Goal: Task Accomplishment & Management: Manage account settings

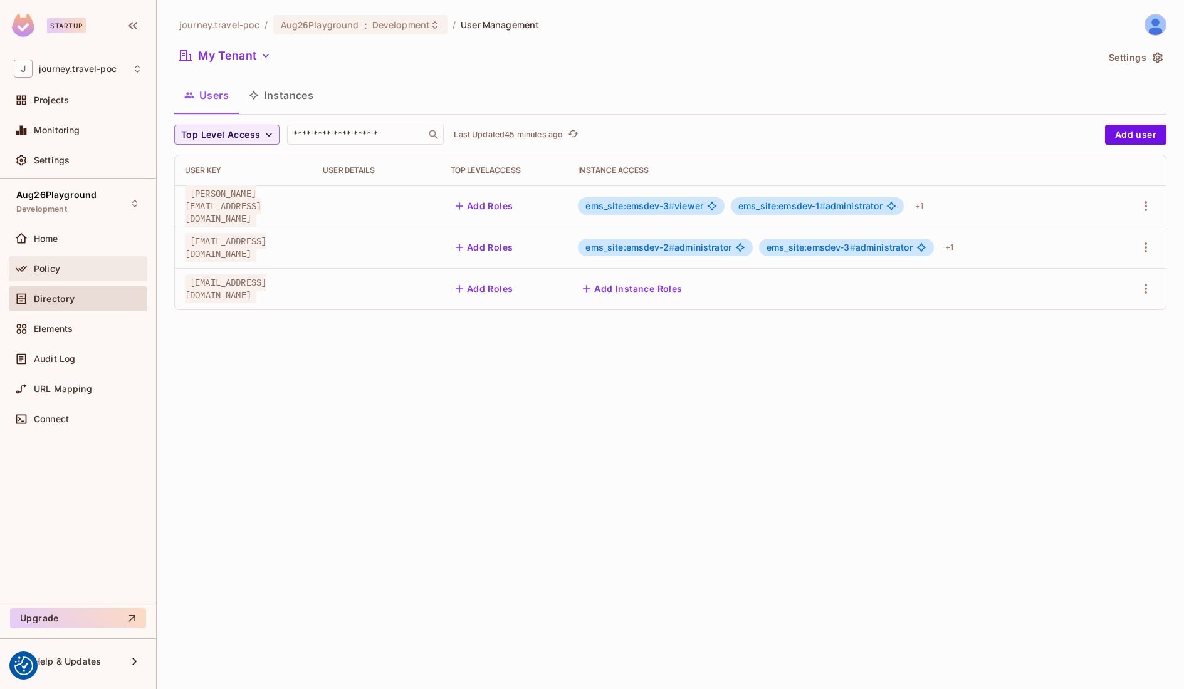
click at [50, 270] on span "Policy" at bounding box center [47, 269] width 26 height 10
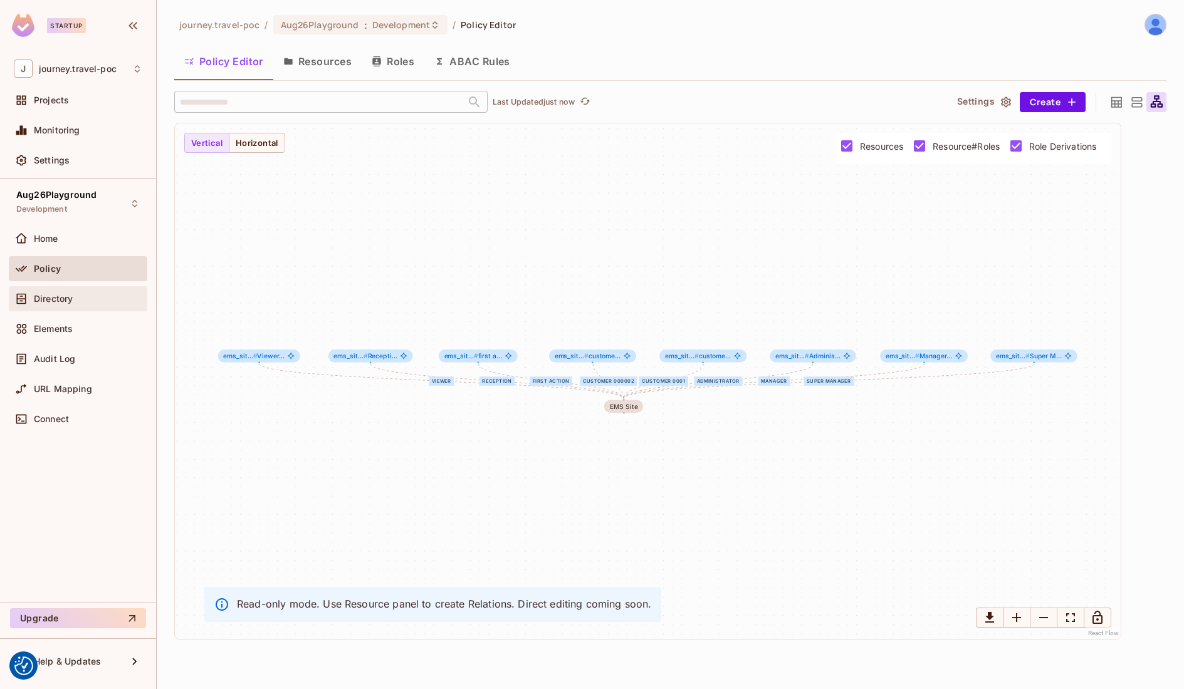
click at [75, 295] on div "Directory" at bounding box center [88, 299] width 108 height 10
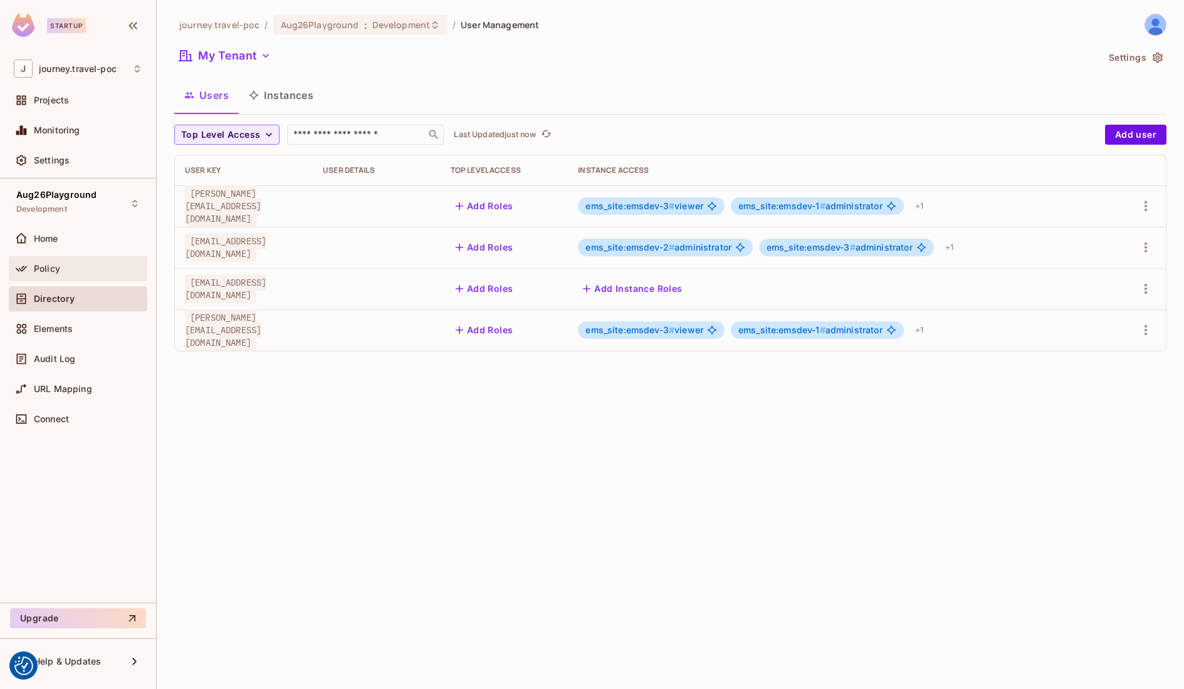
click at [46, 256] on div "Policy" at bounding box center [78, 268] width 139 height 25
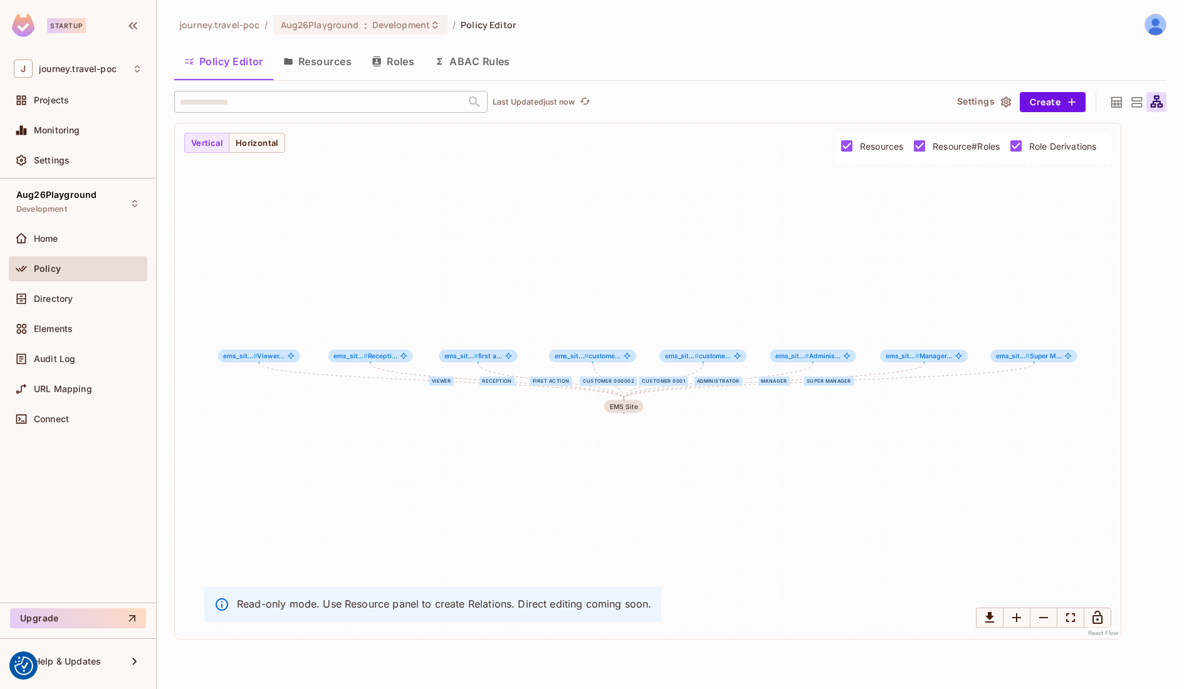
click at [45, 264] on span "Policy" at bounding box center [47, 269] width 27 height 10
click at [398, 62] on button "Roles" at bounding box center [393, 61] width 63 height 31
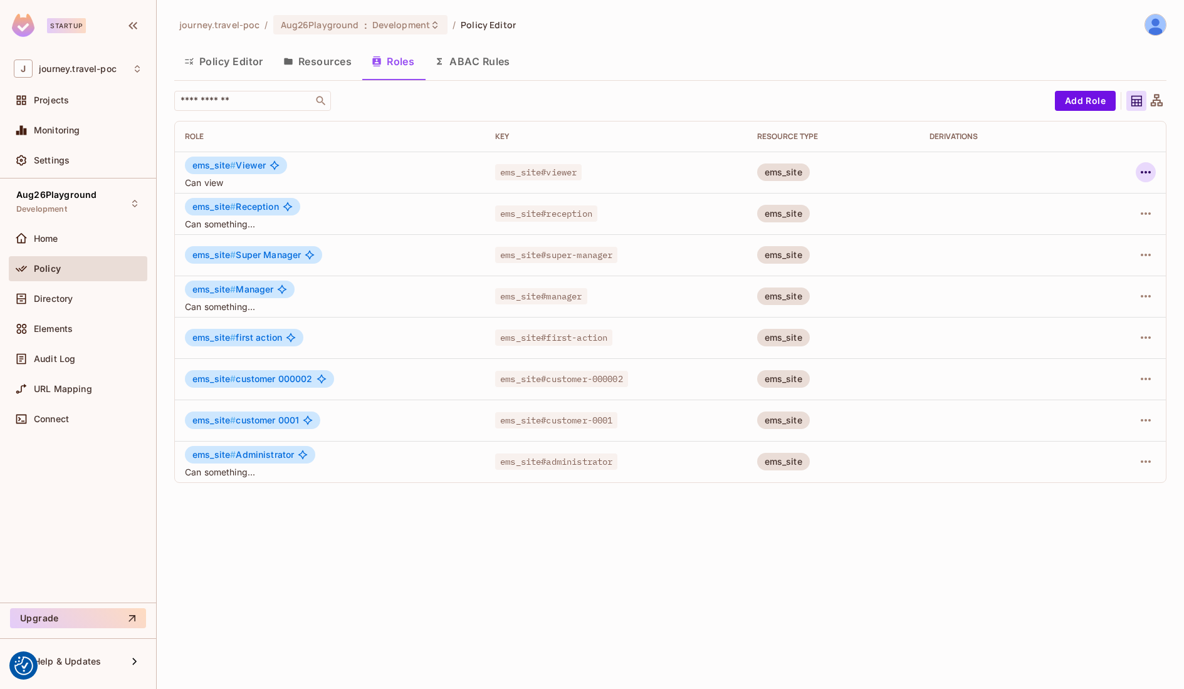
click at [1146, 169] on icon "button" at bounding box center [1145, 172] width 15 height 15
click at [1095, 197] on div "Edit Role" at bounding box center [1090, 201] width 38 height 13
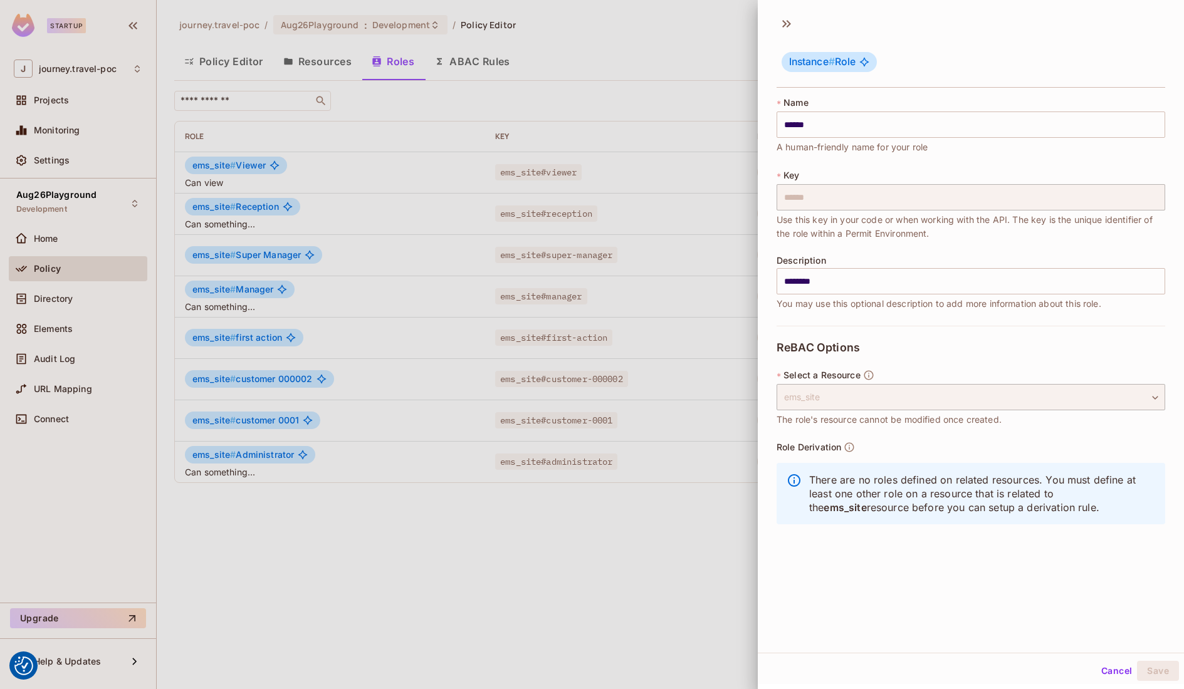
click at [698, 577] on div at bounding box center [592, 344] width 1184 height 689
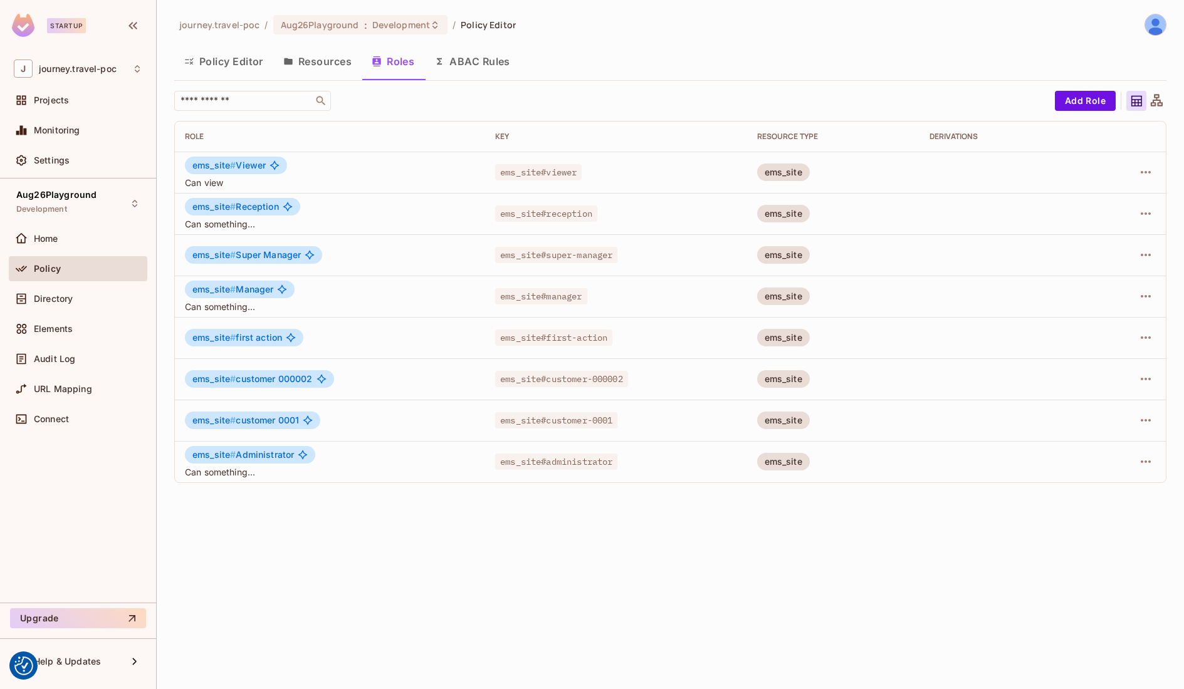
click at [350, 71] on button "Resources" at bounding box center [317, 61] width 88 height 31
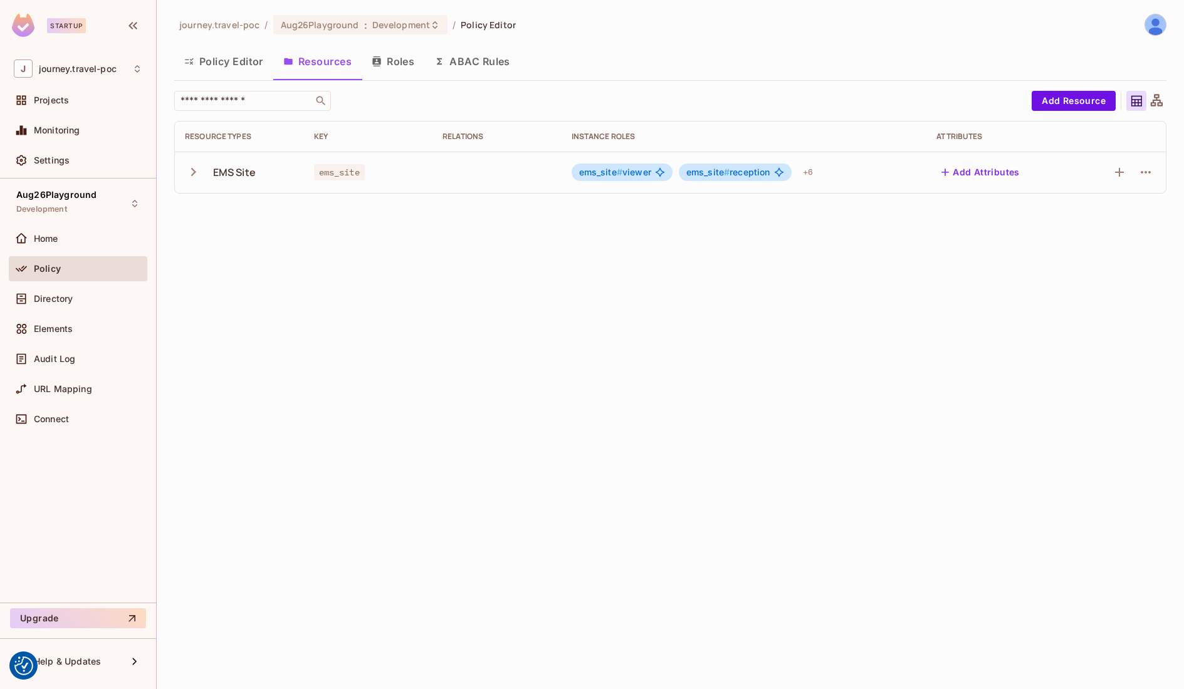
click at [234, 177] on div "EMS Site" at bounding box center [234, 172] width 43 height 14
click at [199, 172] on icon "button" at bounding box center [193, 172] width 17 height 17
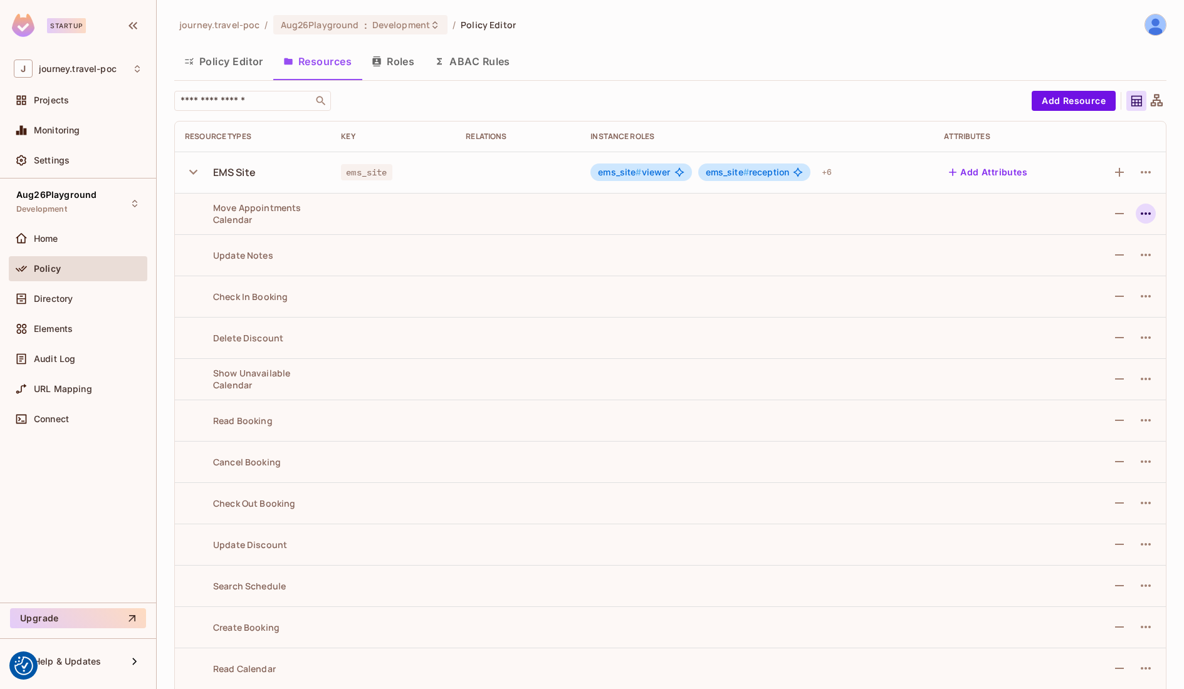
click at [1144, 211] on icon "button" at bounding box center [1145, 213] width 15 height 15
click at [1087, 240] on div "Edit Action" at bounding box center [1098, 242] width 46 height 13
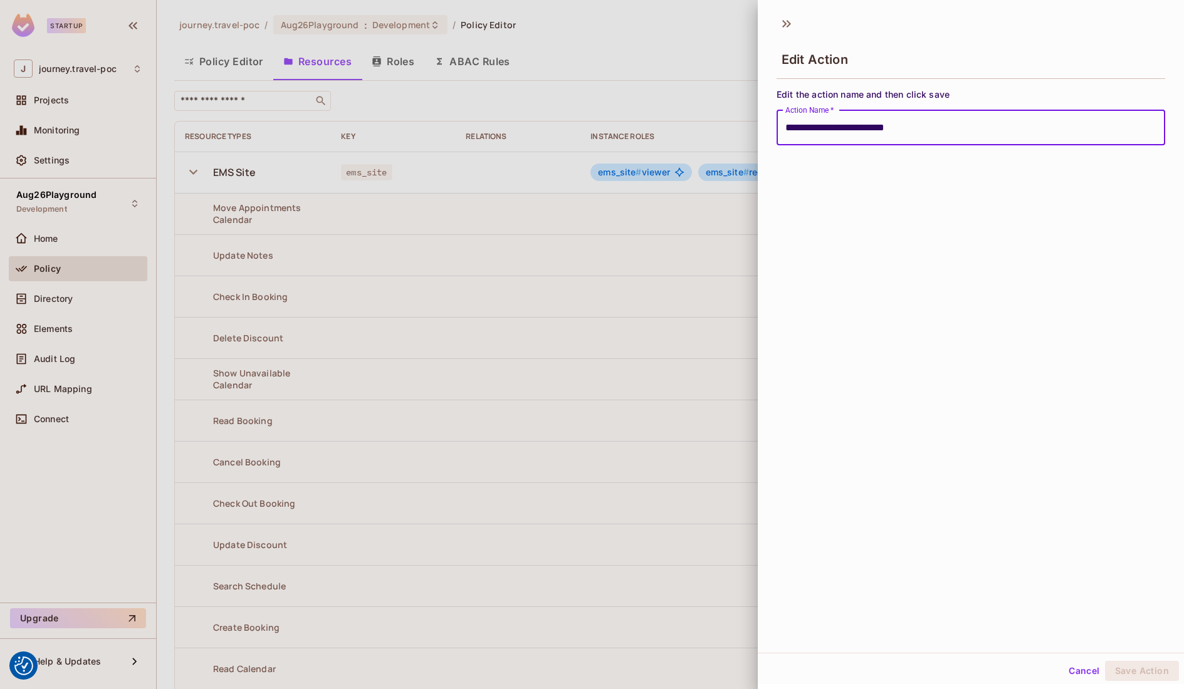
click at [1083, 240] on div "**********" at bounding box center [971, 331] width 426 height 644
click at [770, 357] on div "**********" at bounding box center [971, 331] width 426 height 644
click at [707, 357] on div at bounding box center [592, 344] width 1184 height 689
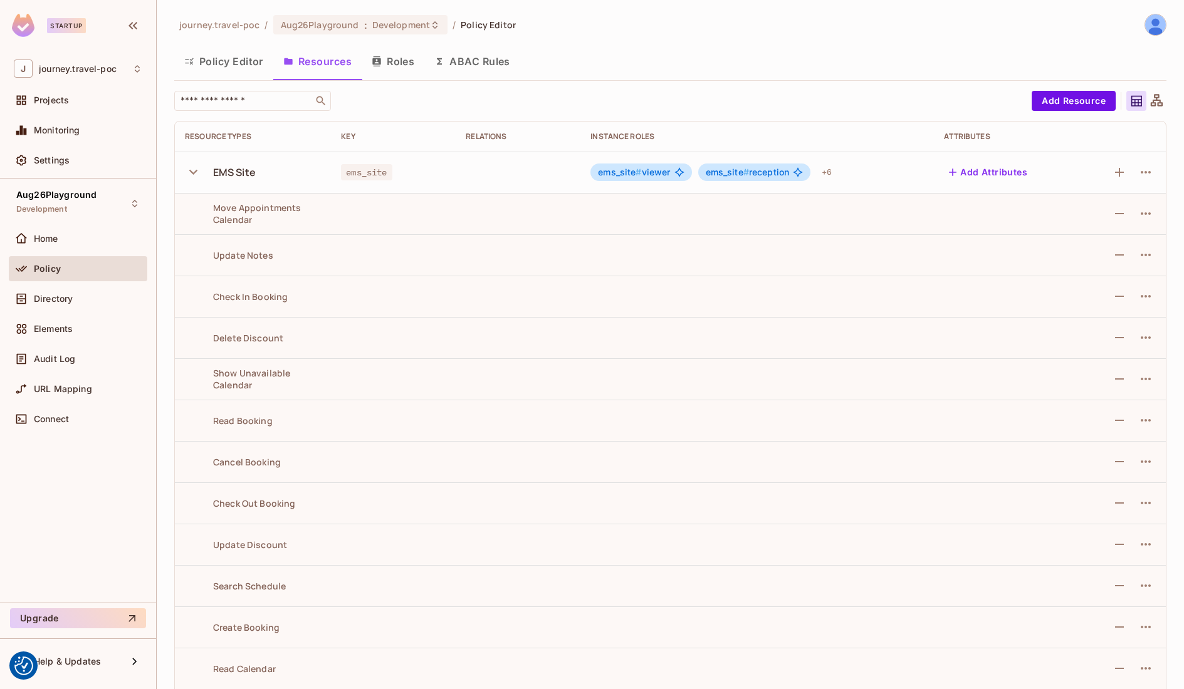
click at [190, 172] on icon "button" at bounding box center [193, 172] width 17 height 17
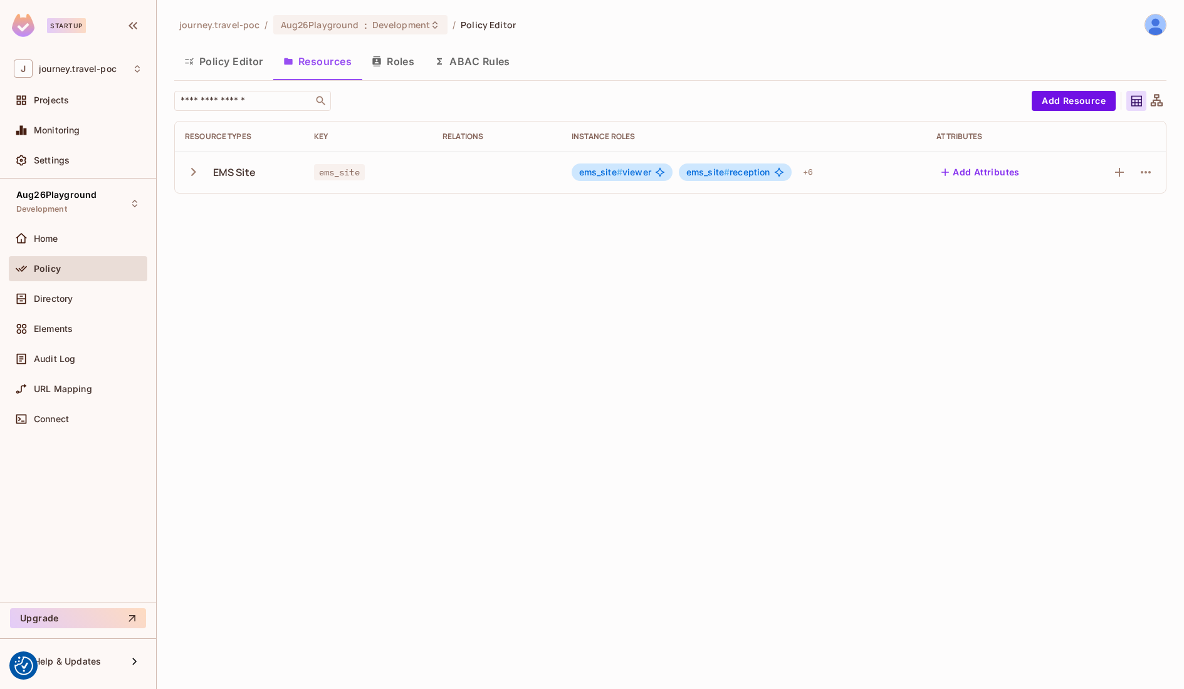
click at [196, 170] on icon "button" at bounding box center [193, 172] width 17 height 17
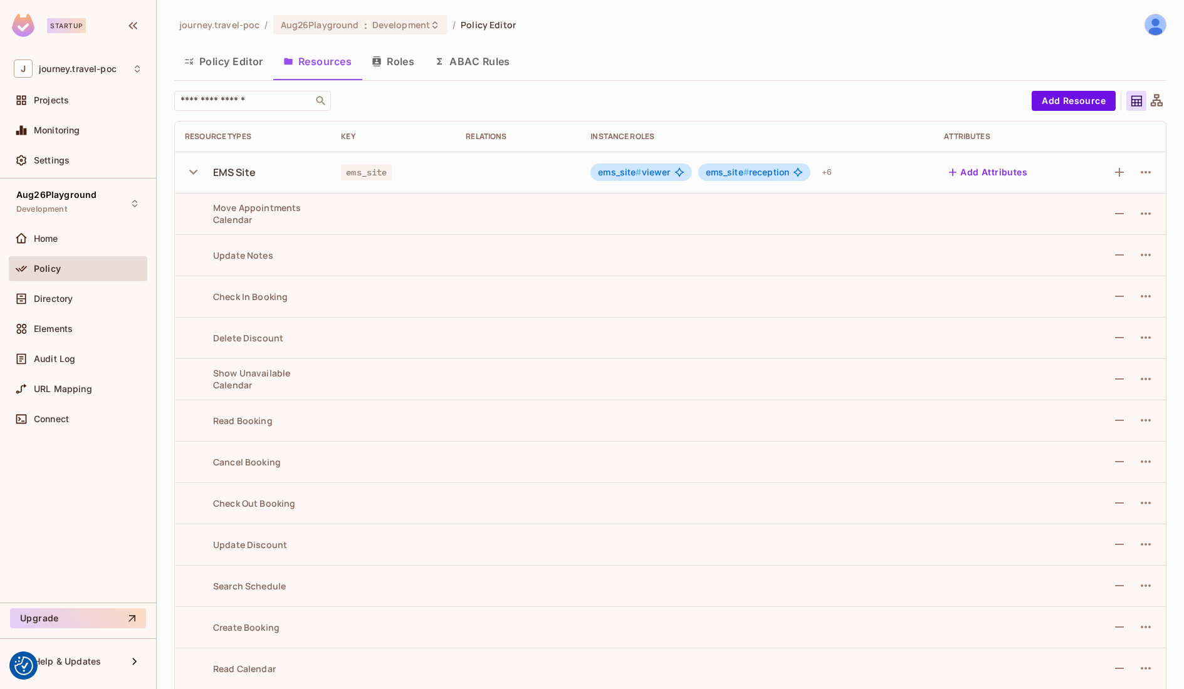
click at [197, 174] on icon "button" at bounding box center [193, 172] width 17 height 17
